Goal: Information Seeking & Learning: Learn about a topic

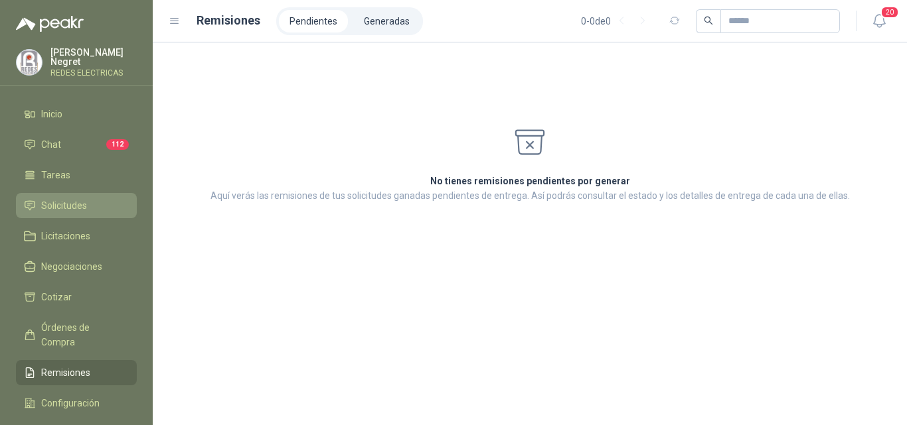
click at [72, 200] on span "Solicitudes" at bounding box center [64, 205] width 46 height 15
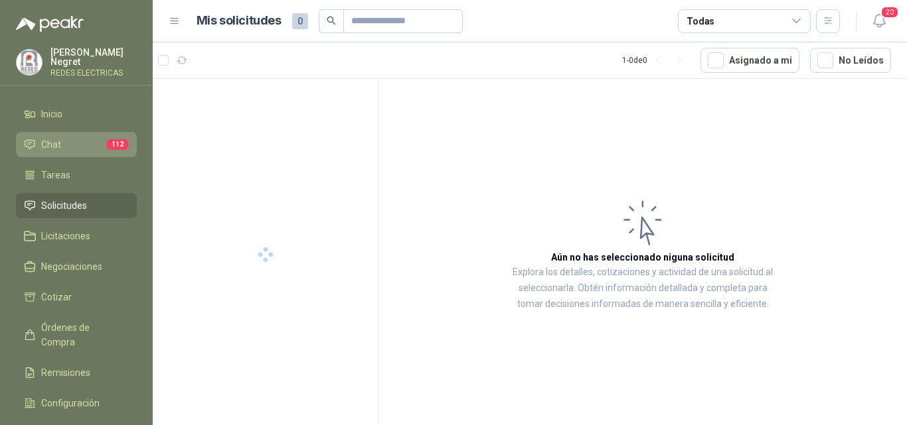
click at [72, 145] on li "Chat 112" at bounding box center [76, 144] width 105 height 15
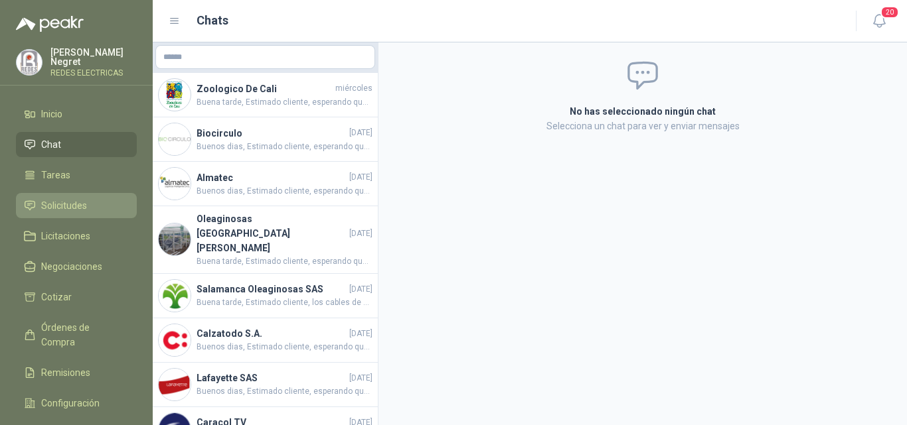
click at [66, 202] on span "Solicitudes" at bounding box center [64, 205] width 46 height 15
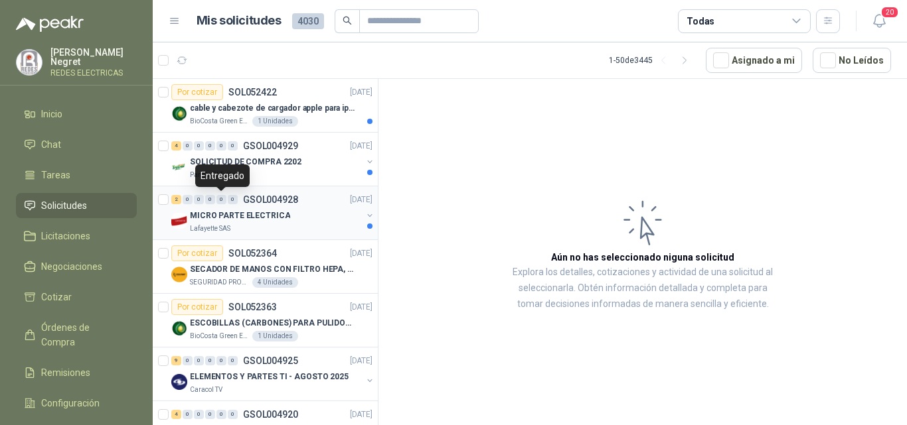
click at [325, 227] on div "Lafayette SAS" at bounding box center [276, 229] width 172 height 11
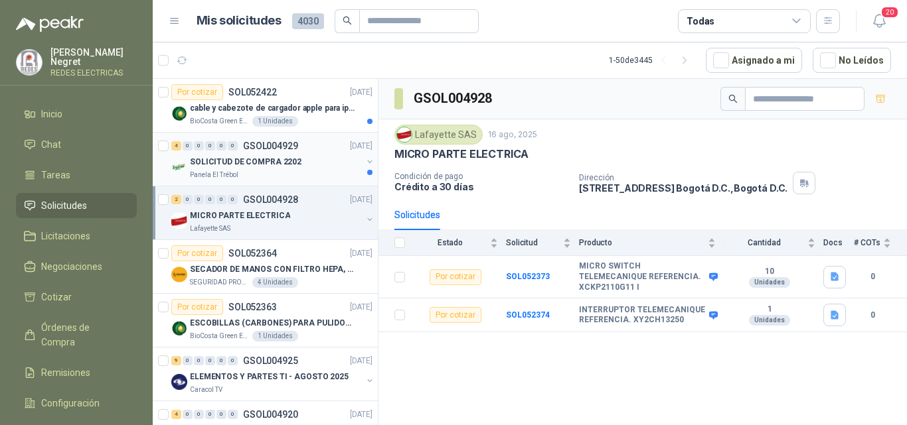
click at [314, 165] on div "SOLICITUD DE COMPRA 2202" at bounding box center [276, 162] width 172 height 16
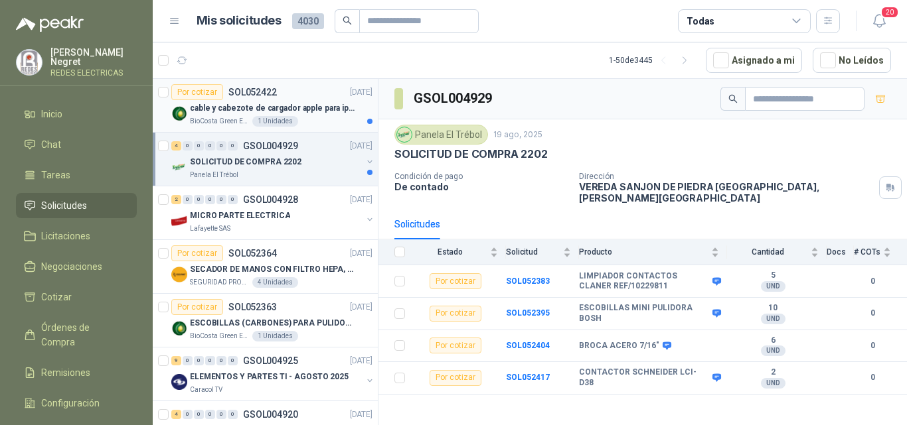
click at [330, 106] on p "cable y cabezote de cargador apple para iphone" at bounding box center [272, 108] width 165 height 13
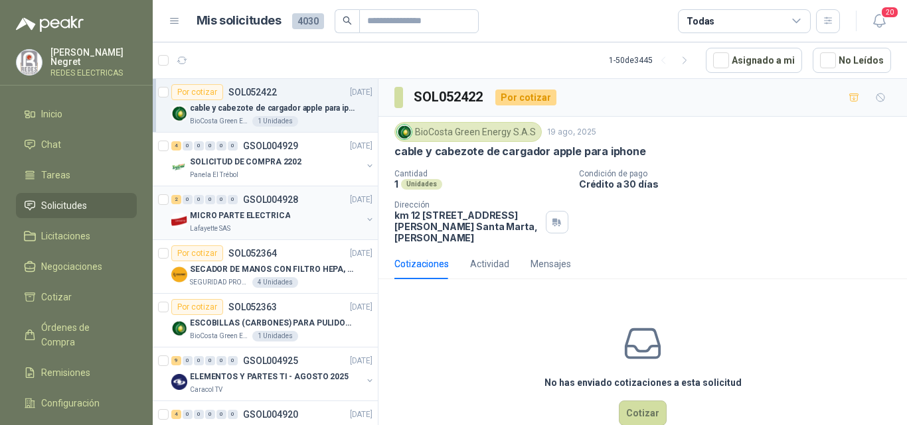
click at [333, 212] on div "MICRO PARTE ELECTRICA" at bounding box center [276, 216] width 172 height 16
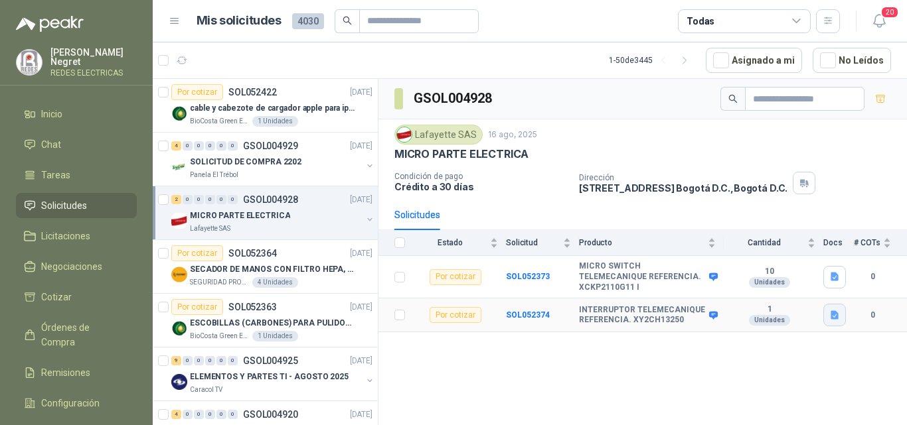
click at [848, 302] on td at bounding box center [838, 316] width 31 height 34
click at [837, 311] on icon "button" at bounding box center [834, 315] width 8 height 9
click at [826, 277] on button "XY2CH13250.JPG" at bounding box center [794, 278] width 86 height 14
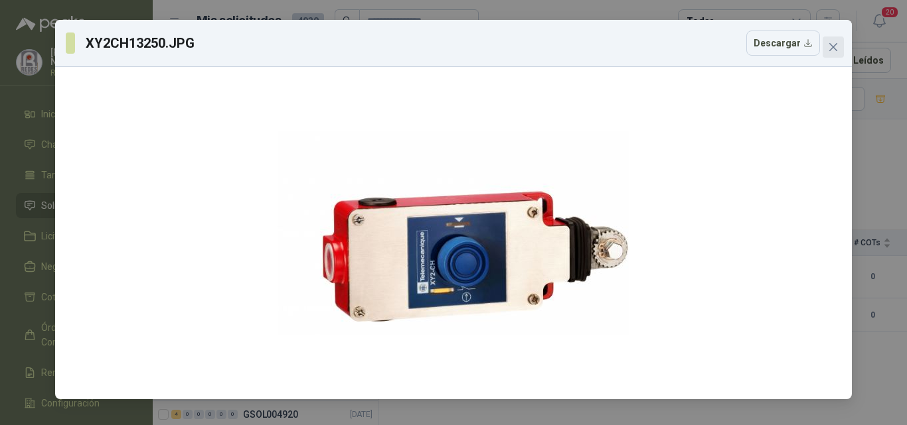
click at [836, 44] on icon "close" at bounding box center [833, 47] width 8 height 8
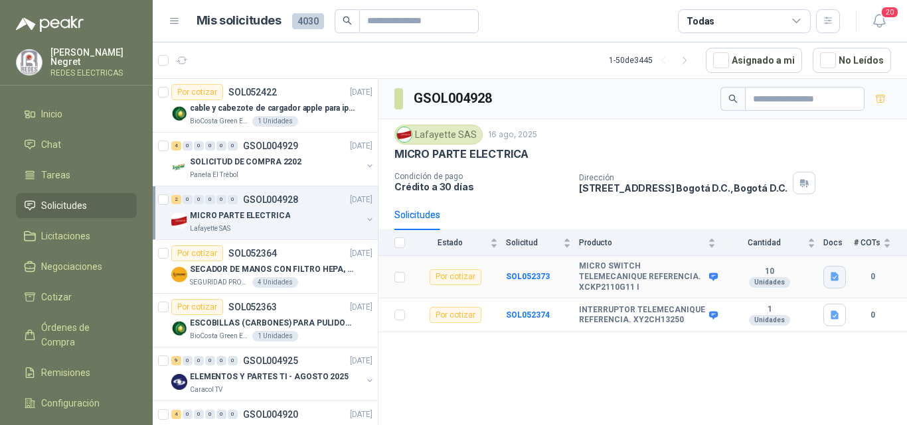
click at [838, 273] on icon "button" at bounding box center [834, 276] width 11 height 11
click at [810, 250] on button "XCKP2110G11.JPG" at bounding box center [791, 244] width 92 height 14
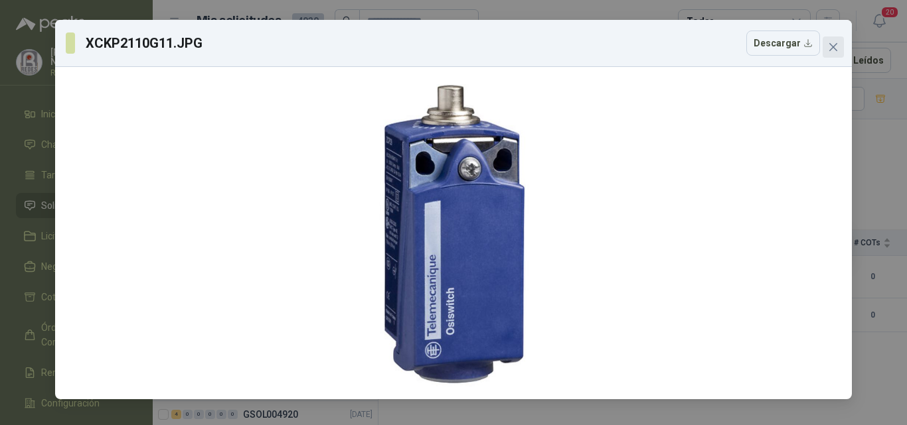
click at [836, 44] on icon "close" at bounding box center [833, 47] width 8 height 8
